Goal: Information Seeking & Learning: Understand process/instructions

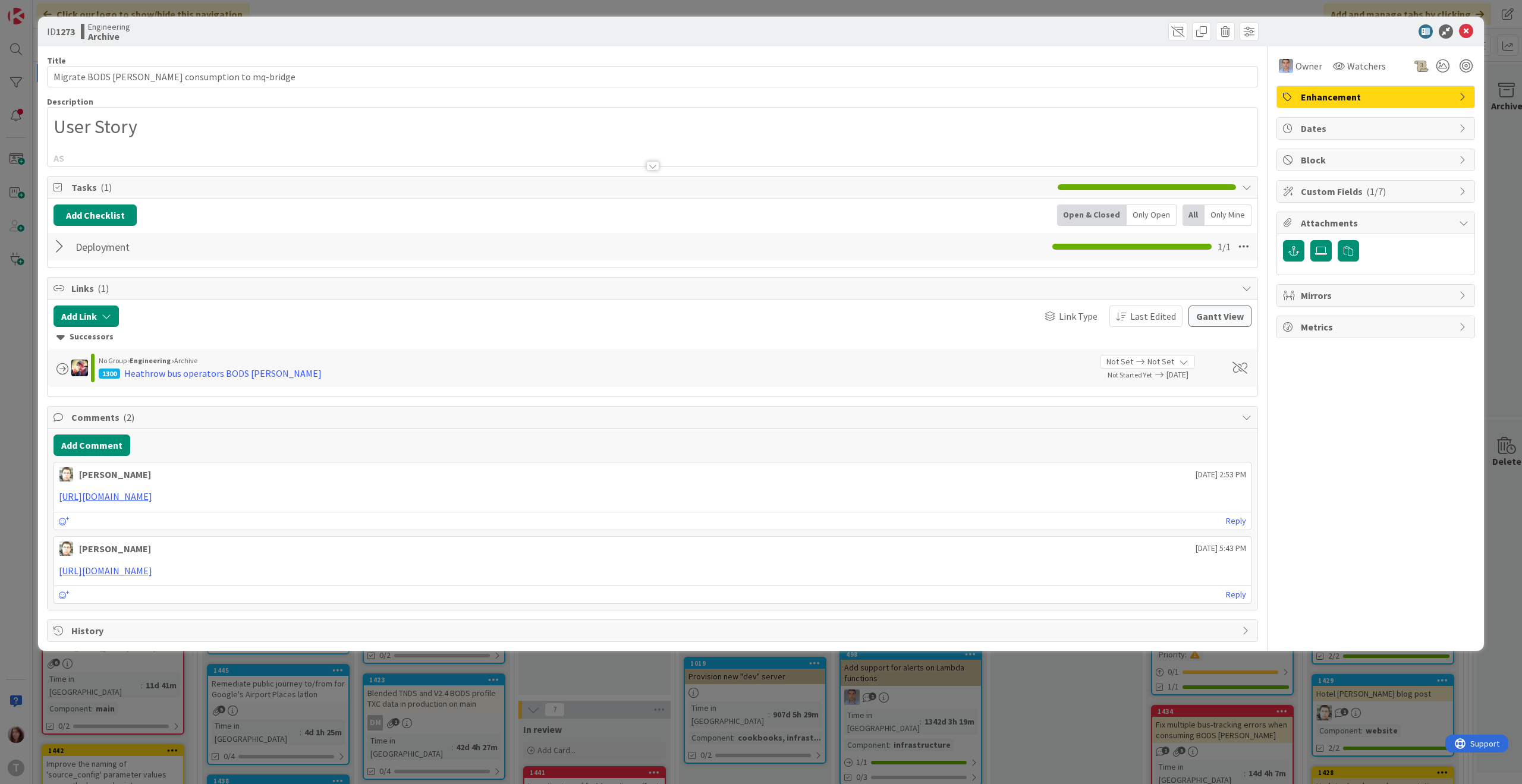
click at [651, 164] on div at bounding box center [653, 166] width 13 height 10
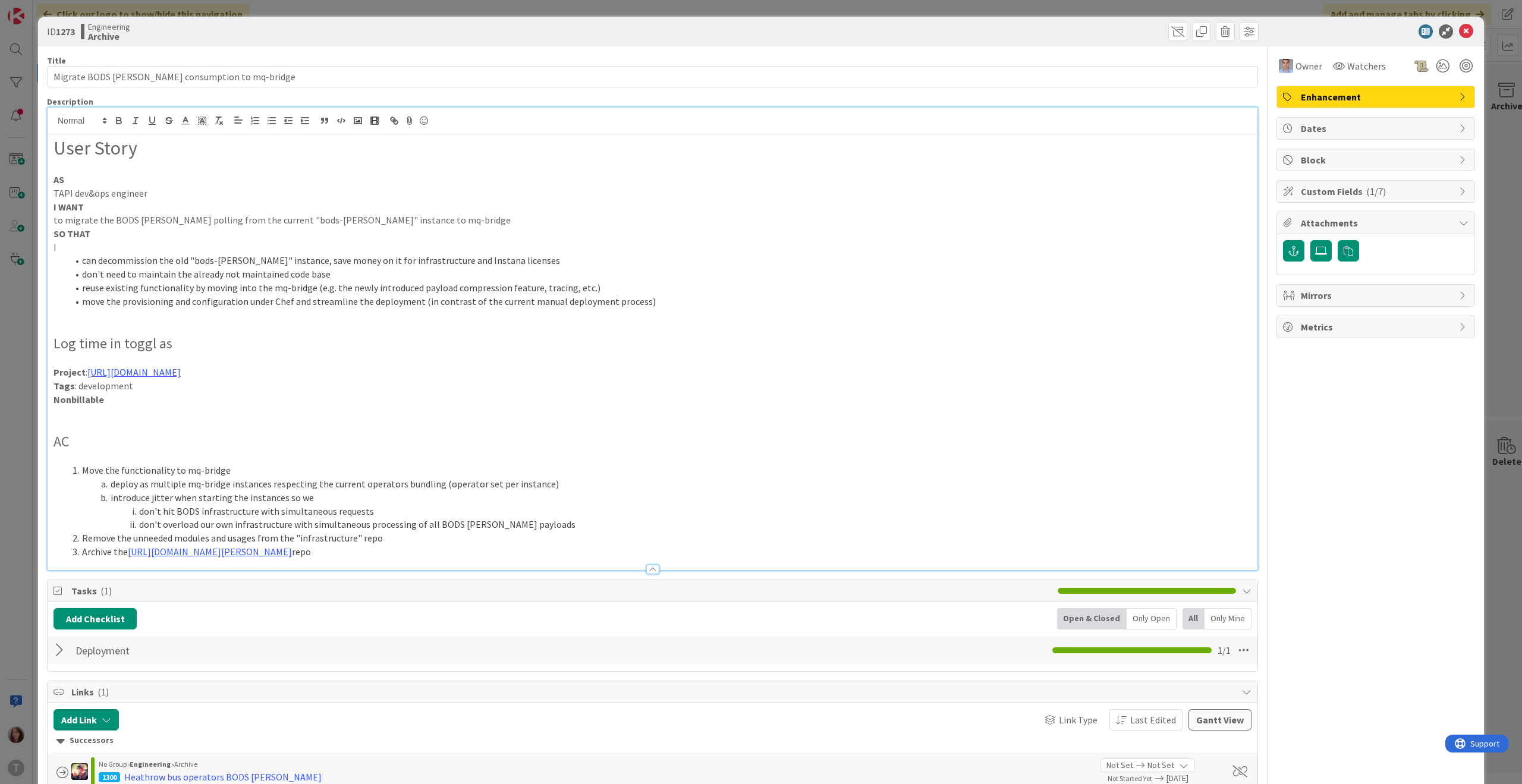
scroll to position [287, 0]
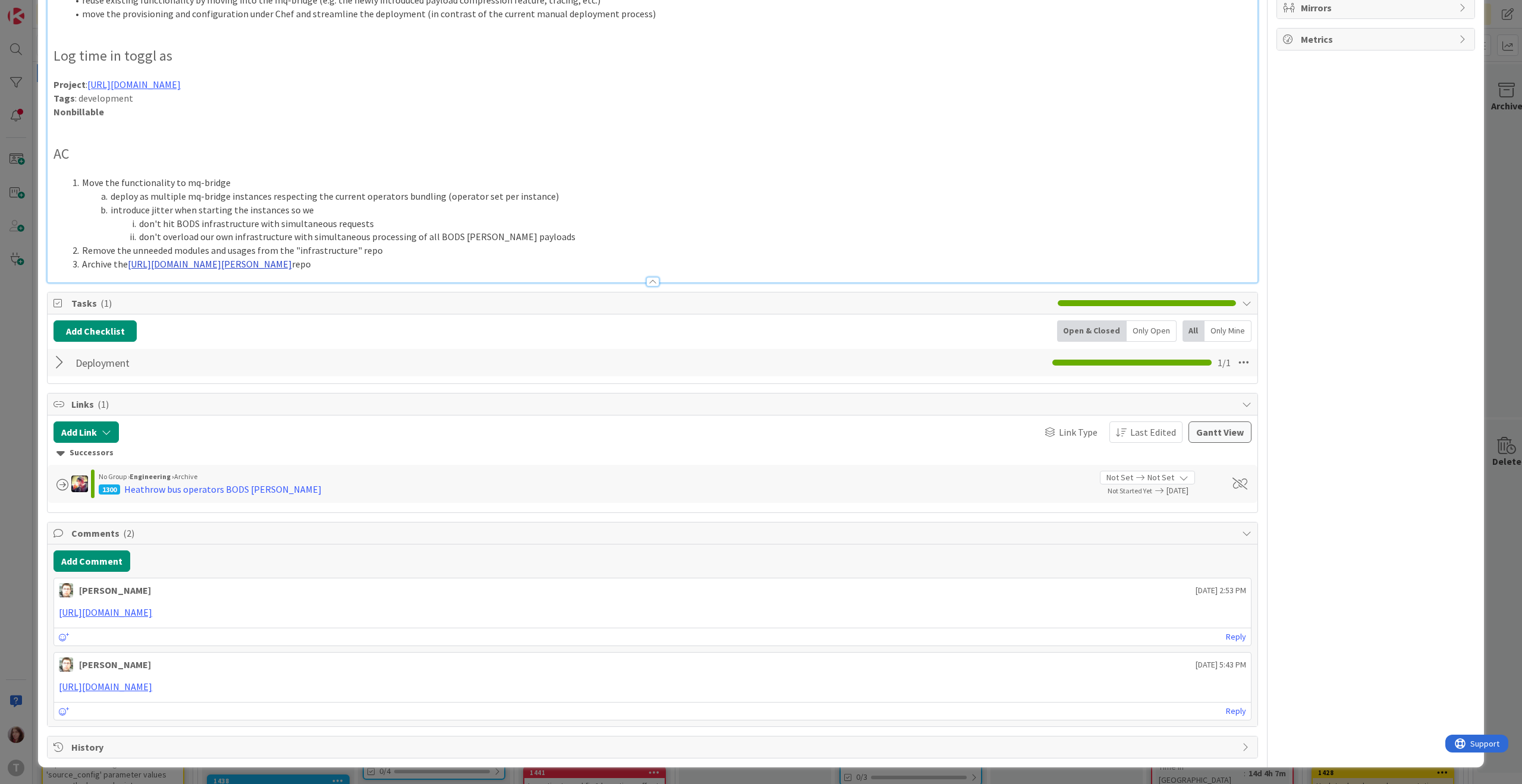
click at [625, 156] on div "User Story AS TAPI dev&ops engineer I WANT to migrate the BODS [PERSON_NAME] po…" at bounding box center [652, 65] width 1210 height 436
click at [236, 282] on link "[URL][DOMAIN_NAME][PERSON_NAME]" at bounding box center [208, 287] width 119 height 15
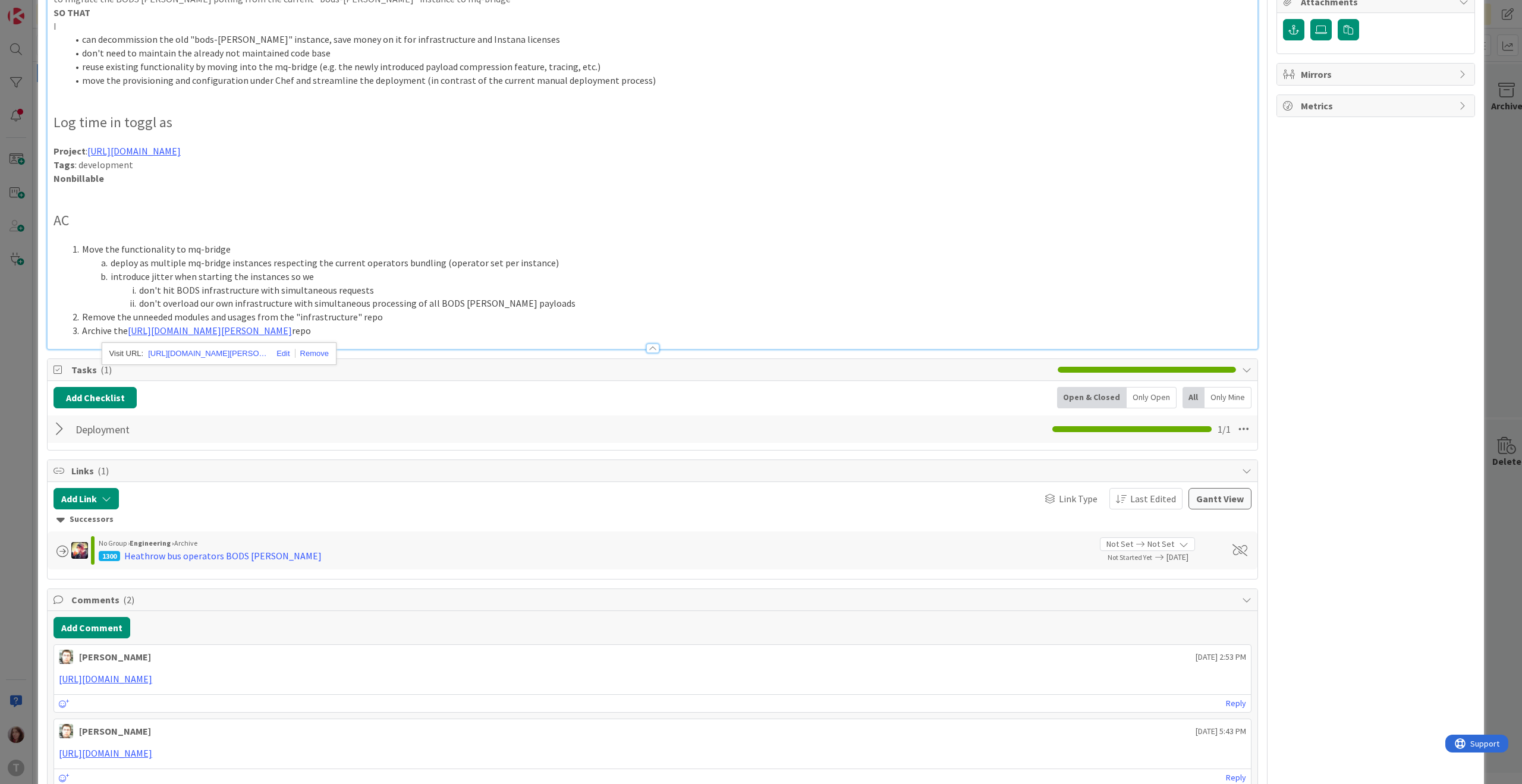
scroll to position [237, 0]
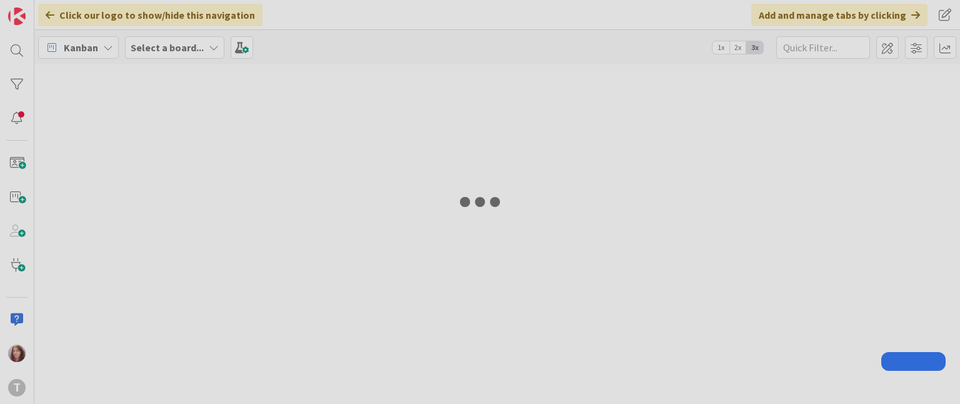
select select "xml"
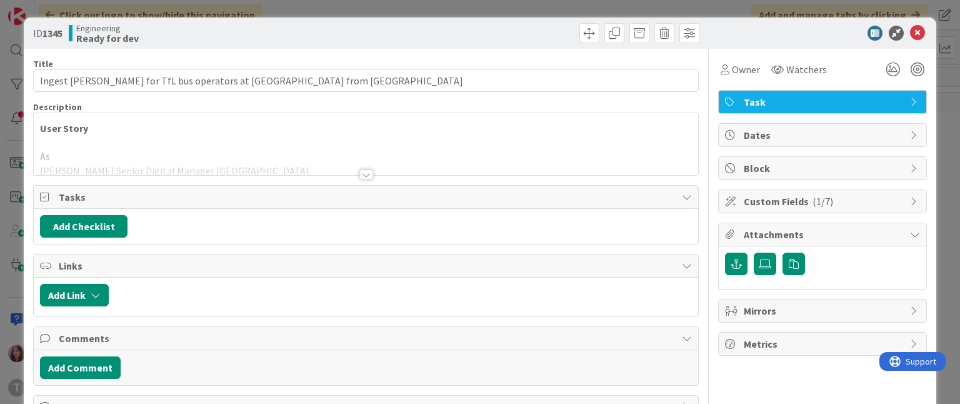
click at [359, 175] on div at bounding box center [366, 174] width 14 height 10
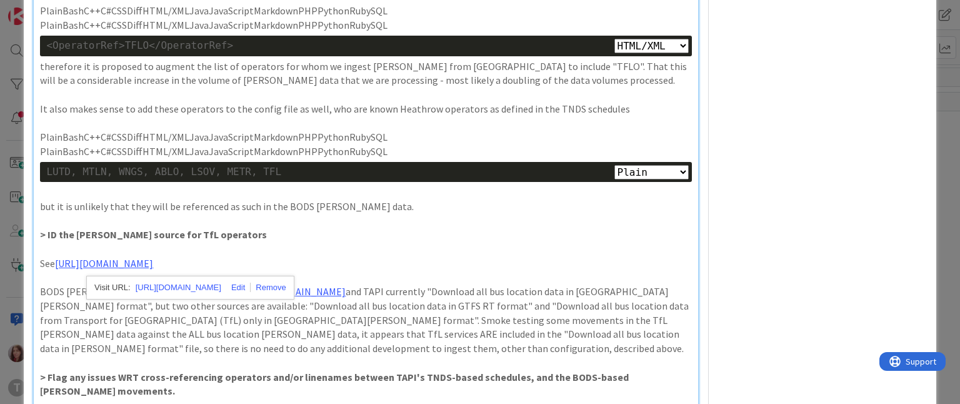
scroll to position [511, 0]
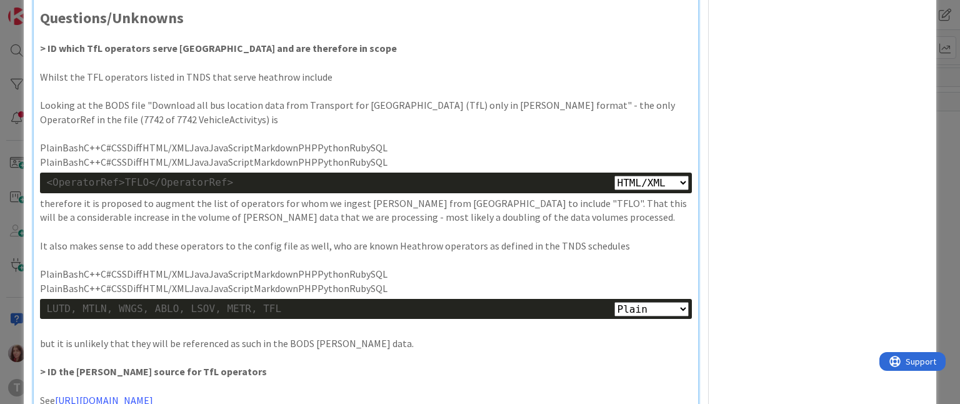
click at [352, 105] on p "Looking at the BODS file "Download all bus location data from Transport for Lon…" at bounding box center [365, 112] width 651 height 28
click at [322, 246] on p "It also makes sense to add these operators to the config file as well, who are …" at bounding box center [365, 246] width 651 height 14
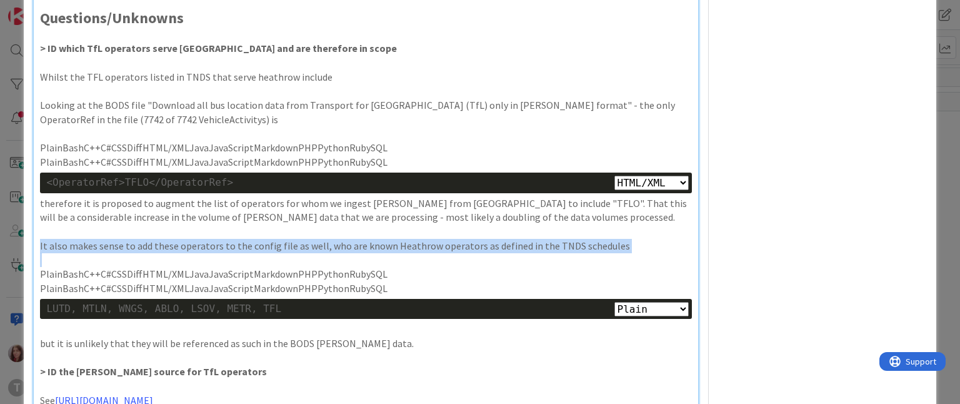
click at [322, 246] on p "It also makes sense to add these operators to the config file as well, who are …" at bounding box center [365, 246] width 651 height 14
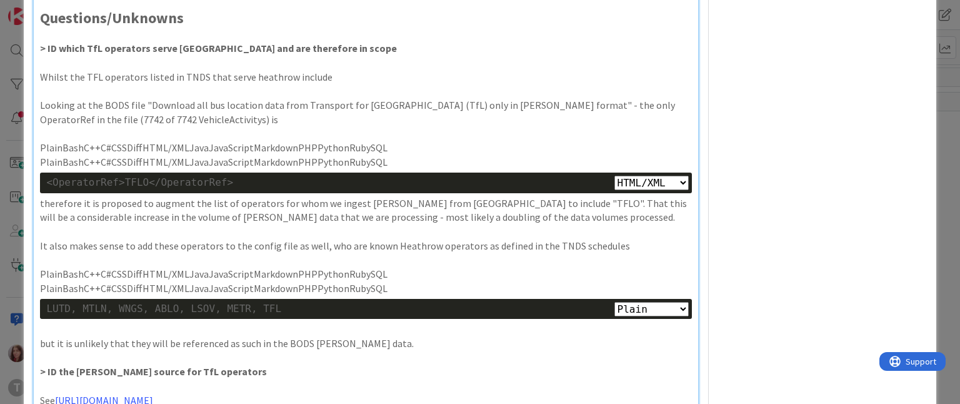
click at [490, 284] on p "PlainBashC++C#CSSDiffHTML/XMLJavaJavaScriptMarkdownPHPPythonRubySQL" at bounding box center [365, 288] width 651 height 14
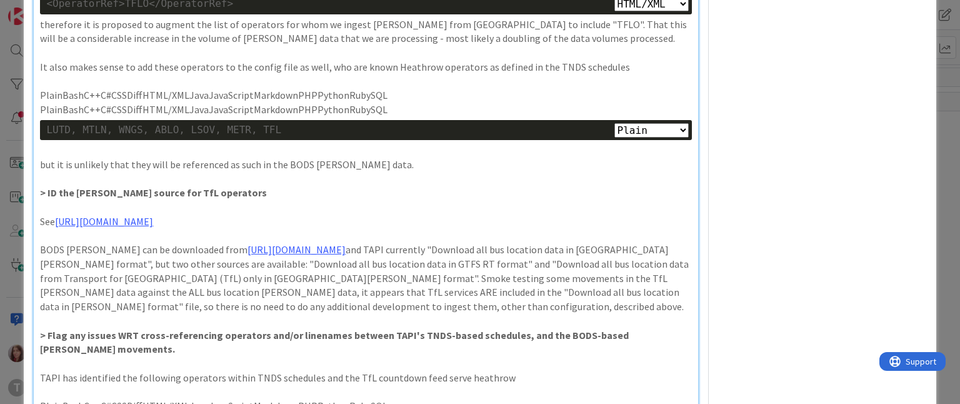
scroll to position [696, 0]
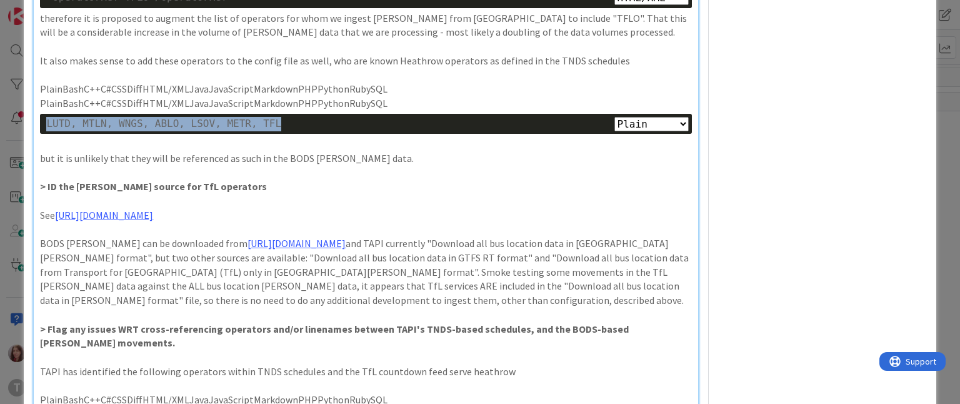
drag, startPoint x: 304, startPoint y: 130, endPoint x: 49, endPoint y: 118, distance: 255.2
click at [49, 118] on div "LUTD, MTLN, WNGS, ABLO, LSOV, METR, TFL" at bounding box center [365, 124] width 639 height 14
copy div "LUTD, MTLN, WNGS, ABLO, LSOV, METR, TFL"
